Goal: Transaction & Acquisition: Purchase product/service

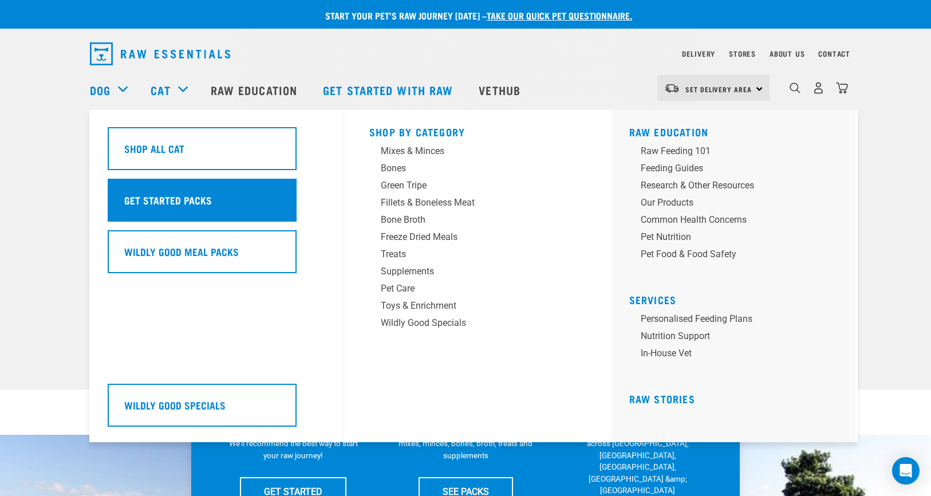
click at [171, 196] on h5 "Get Started Packs" at bounding box center [168, 199] width 88 height 15
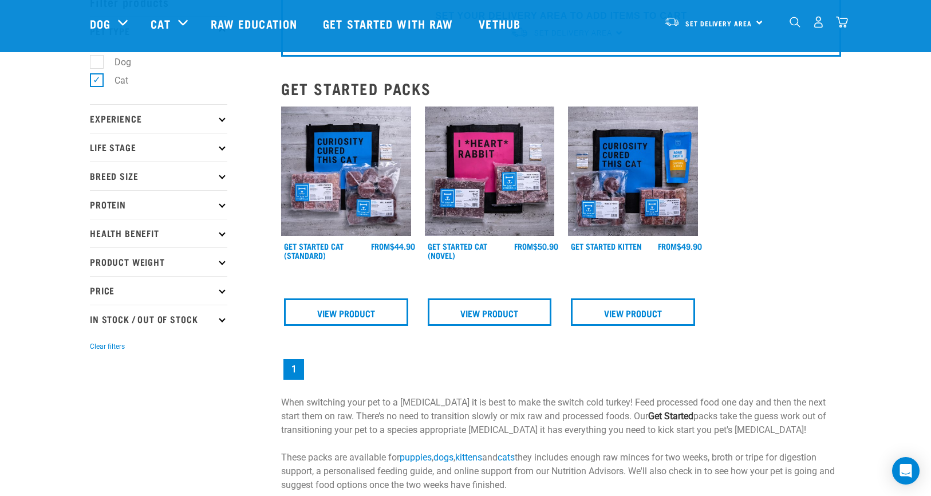
scroll to position [55, 0]
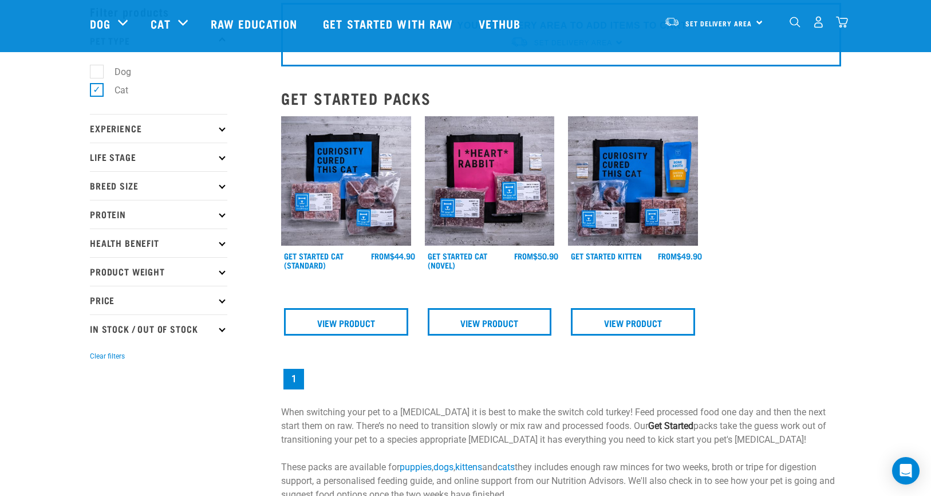
click at [632, 206] on img at bounding box center [633, 181] width 130 height 130
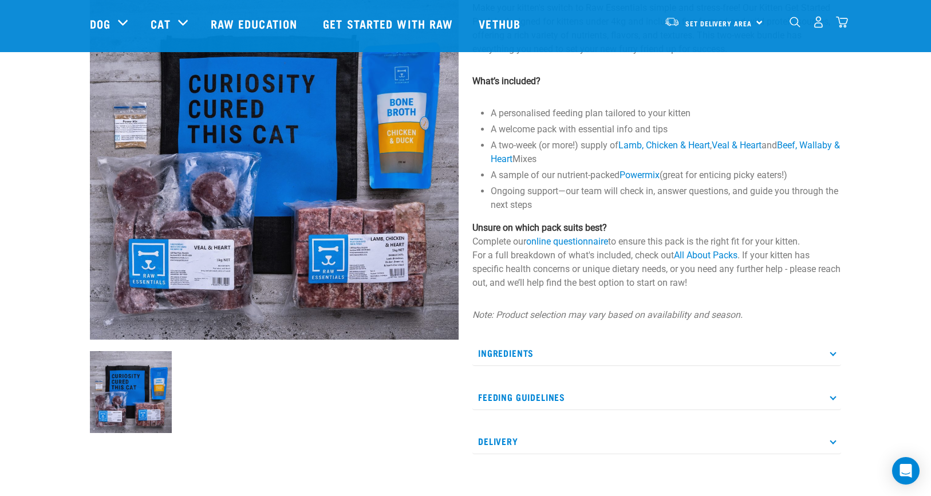
scroll to position [113, 0]
click at [515, 350] on p "Ingredients" at bounding box center [657, 353] width 369 height 26
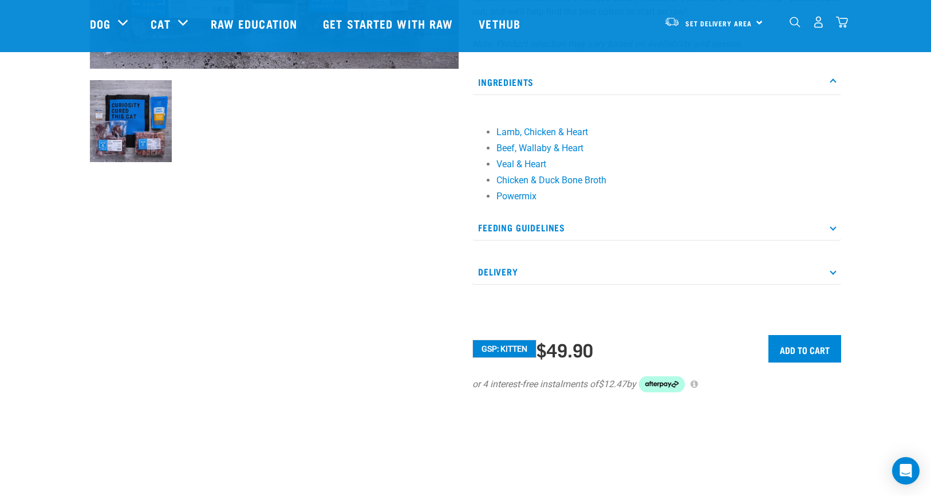
scroll to position [395, 0]
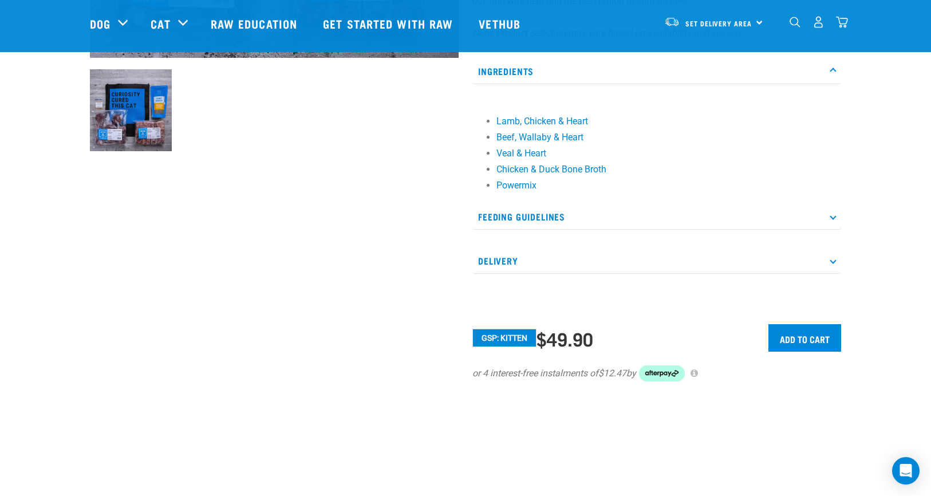
click at [546, 209] on p "Feeding Guidelines" at bounding box center [657, 217] width 369 height 26
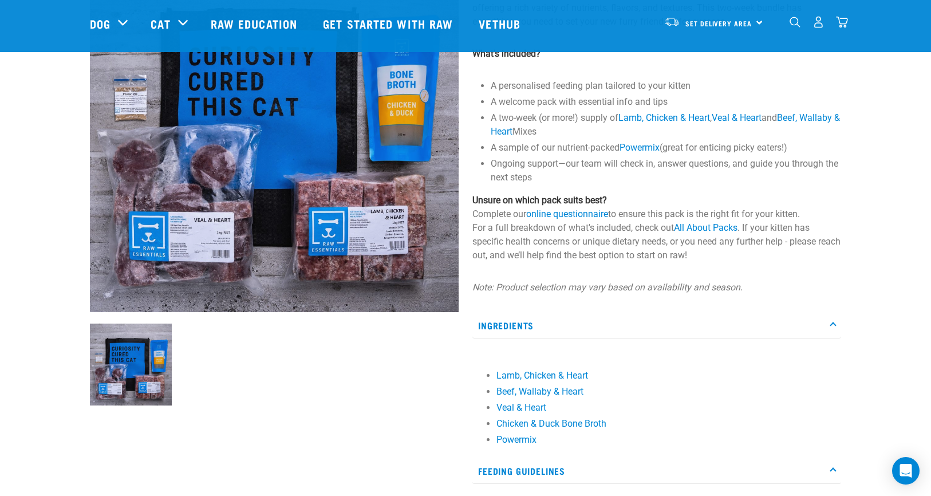
scroll to position [0, 0]
